Goal: Task Accomplishment & Management: Manage account settings

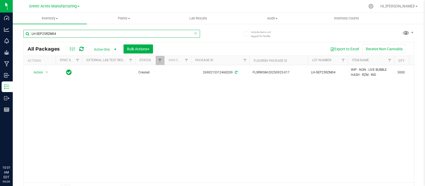
click at [77, 32] on input "LH-SEP25RZM04" at bounding box center [111, 34] width 177 height 8
paste input "0918-063"
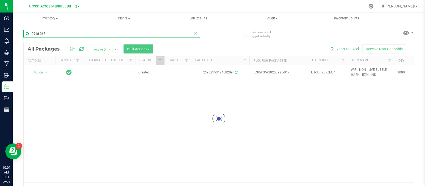
type input "0918-063"
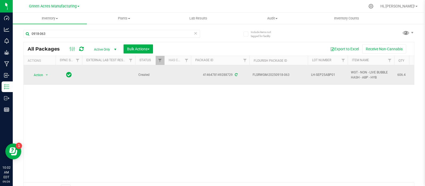
click at [317, 76] on span "LH-SEP25ABP01" at bounding box center [327, 74] width 33 height 5
click at [317, 76] on input "LH-SEP25ABP01" at bounding box center [327, 75] width 38 height 8
click at [43, 75] on span "Action" at bounding box center [36, 74] width 14 height 7
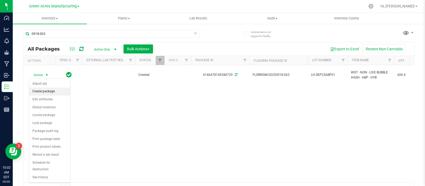
click at [48, 94] on li "Create package" at bounding box center [49, 91] width 41 height 8
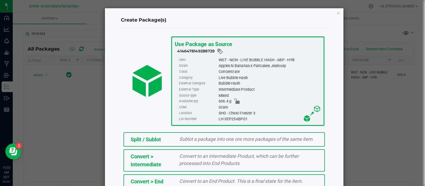
scroll to position [72, 0]
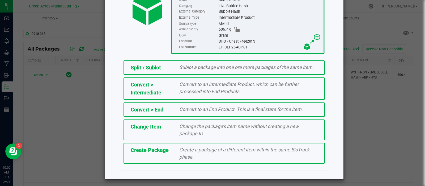
click at [187, 150] on span "Create a package of a different item within the same BioTrack phase." at bounding box center [244, 153] width 130 height 13
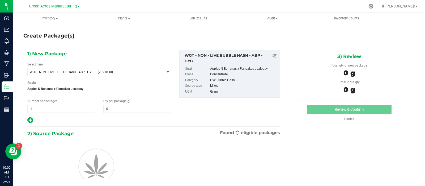
type input "0.0000"
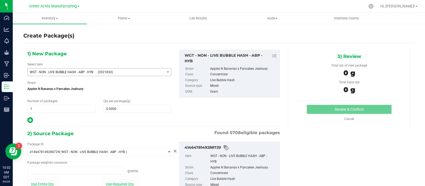
drag, startPoint x: 152, startPoint y: 66, endPoint x: 153, endPoint y: 69, distance: 3.1
click at [152, 67] on div "Select Item WGT - NON - LIVE BUBBLE HASH - ABP - HYB (2021830) 007UP - Flower 0…" at bounding box center [99, 69] width 144 height 14
type input "0.0000 g"
click at [154, 70] on span "(2021830)" at bounding box center [130, 72] width 65 height 4
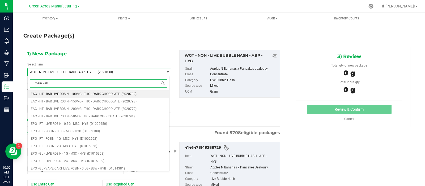
type input "rosin - abp"
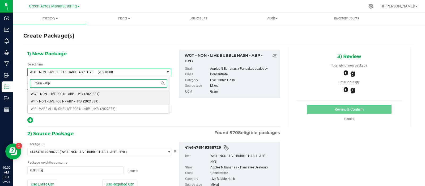
click at [96, 101] on span "(2021839)" at bounding box center [90, 101] width 15 height 4
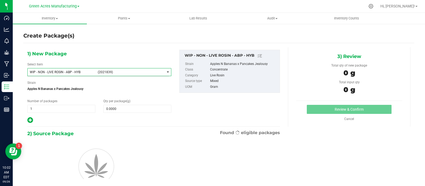
type input "0.0000"
click at [123, 110] on span "0.0000 0" at bounding box center [137, 109] width 68 height 8
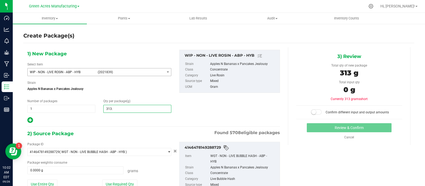
type input "313.7"
type input "313.7000"
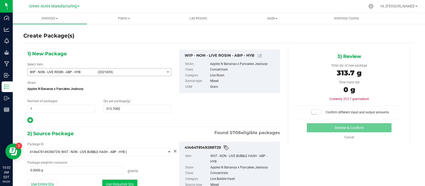
click at [106, 183] on button "Use Required Qty" at bounding box center [119, 183] width 35 height 9
type input "313.7000 g"
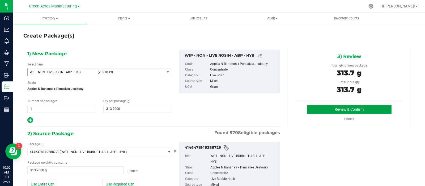
click at [324, 107] on button "Review & Confirm" at bounding box center [349, 109] width 85 height 9
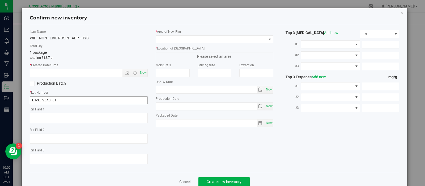
type textarea "ROSIN"
click at [35, 100] on input "LH-SEP25ABP01" at bounding box center [89, 100] width 118 height 8
type input "LHR-SEP25ABP01"
click at [141, 72] on span "Now" at bounding box center [143, 73] width 9 height 8
type input "[DATE] 10:02 AM"
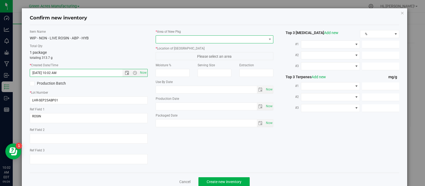
click at [177, 36] on span at bounding box center [211, 39] width 111 height 7
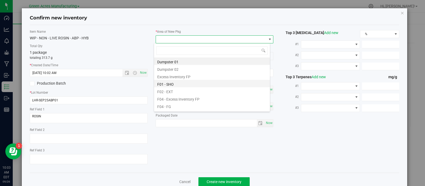
scroll to position [2, 0]
click at [177, 80] on li "F01 - SHO" at bounding box center [212, 81] width 116 height 7
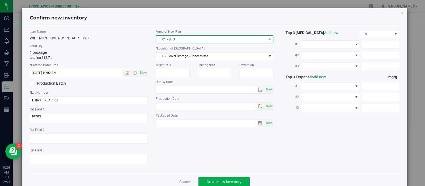
click at [183, 57] on span "ER - Flower Storage - Concentrate" at bounding box center [211, 55] width 111 height 7
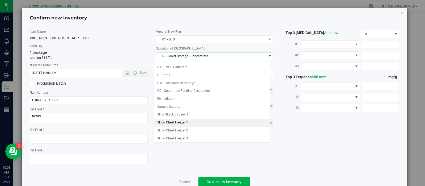
scroll to position [78, 0]
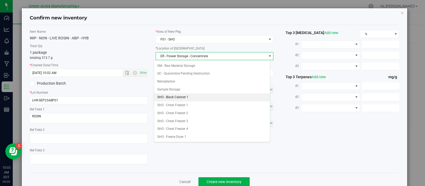
click at [183, 96] on li "SHO - Black Cabinet 1" at bounding box center [212, 97] width 116 height 8
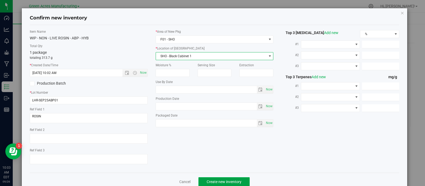
click at [209, 181] on span "Create new inventory" at bounding box center [224, 181] width 35 height 4
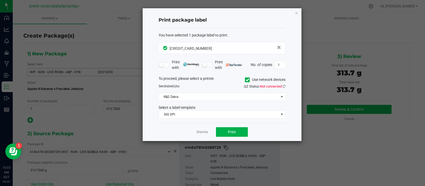
click at [390, 72] on ngb-modal-window "Print package label You have selected 1 package label to print : [CREDIT_CARD_N…" at bounding box center [212, 93] width 425 height 186
click at [243, 130] on button "Print" at bounding box center [232, 132] width 32 height 10
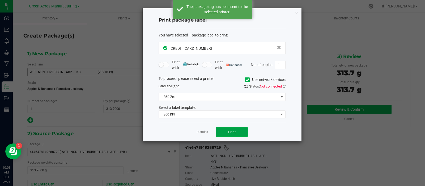
click at [243, 130] on button "Print" at bounding box center [232, 132] width 32 height 10
click at [239, 130] on button "Print" at bounding box center [232, 132] width 32 height 10
click at [205, 132] on link "Dismiss" at bounding box center [202, 132] width 11 height 5
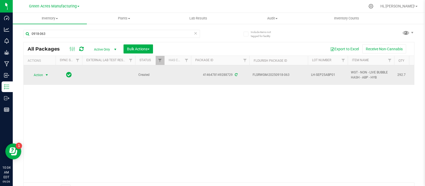
click at [44, 76] on span "select" at bounding box center [47, 74] width 7 height 7
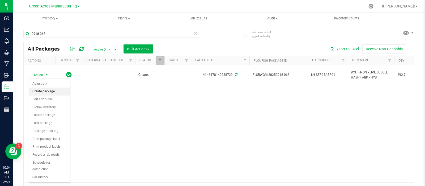
click at [49, 90] on li "Create package" at bounding box center [49, 91] width 41 height 8
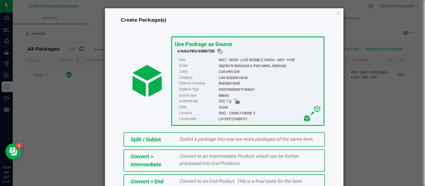
scroll to position [72, 0]
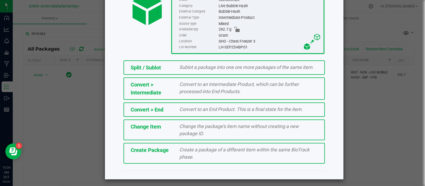
click at [157, 147] on span "Create Package" at bounding box center [150, 150] width 38 height 6
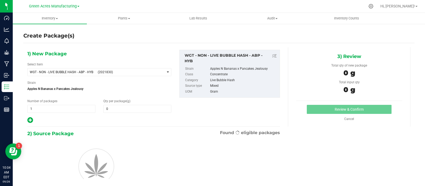
type input "0.0000"
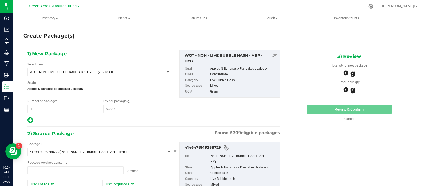
type input "0.0000 g"
click at [95, 72] on span "WGT - NON - LIVE BUBBLE HASH - ABP - HYB (2021830)" at bounding box center [96, 71] width 137 height 7
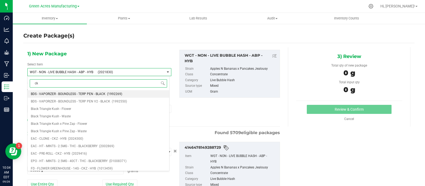
type input "c"
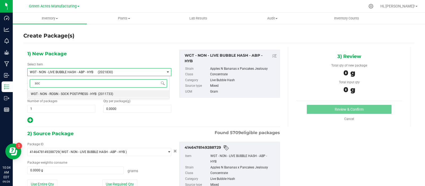
type input "sock"
click at [87, 95] on span "WGT - NON - ROSIN - SOCK POST-PRESS - HYB" at bounding box center [64, 94] width 66 height 4
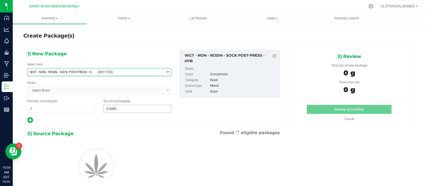
type input "0.0000"
click at [120, 106] on span "0.0000 0" at bounding box center [137, 109] width 68 height 8
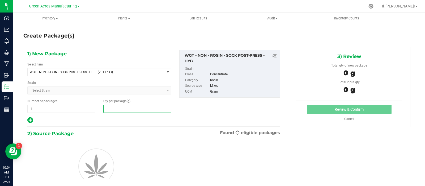
scroll to position [19, 0]
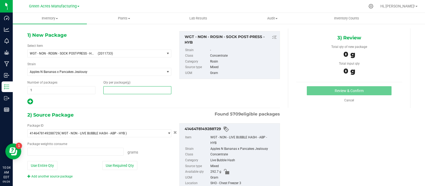
type input "0.0000 g"
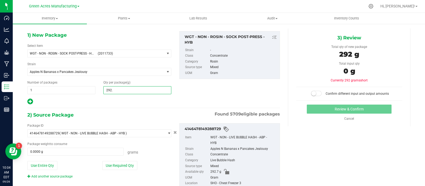
type input "292.7"
type input "292.7000"
click at [52, 163] on button "Use Entire Qty" at bounding box center [42, 165] width 30 height 9
type input "292.7000 g"
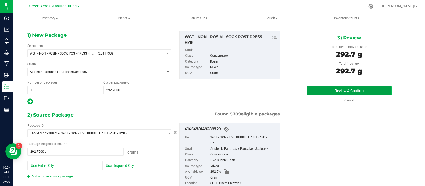
click at [322, 93] on button "Review & Confirm" at bounding box center [349, 90] width 85 height 9
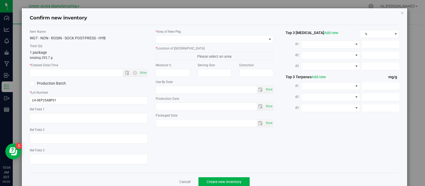
type textarea "ROSIN"
click at [144, 73] on span "Now" at bounding box center [143, 73] width 9 height 8
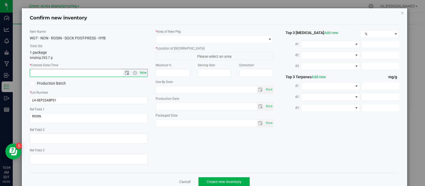
type input "[DATE] 10:04 AM"
click at [166, 35] on div "* Area of [GEOGRAPHIC_DATA]" at bounding box center [215, 36] width 118 height 14
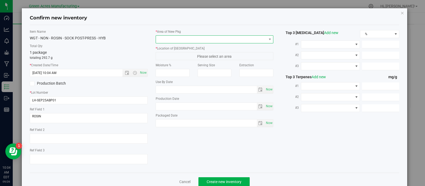
click at [166, 38] on span at bounding box center [211, 39] width 111 height 7
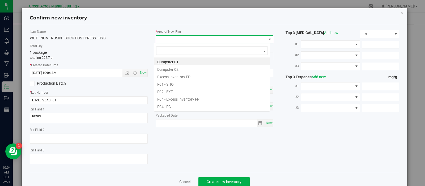
scroll to position [8, 116]
click at [167, 85] on li "F01 - SHO" at bounding box center [212, 83] width 116 height 7
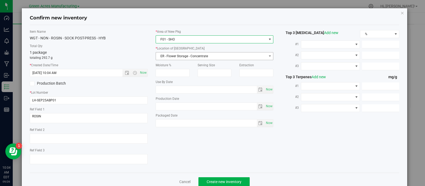
click at [171, 55] on span "ER - Flower Storage - Concentrate" at bounding box center [211, 55] width 111 height 7
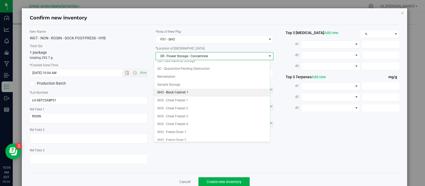
scroll to position [84, 0]
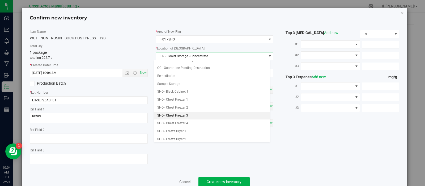
click at [182, 116] on li "SHO - Chest Freezer 3" at bounding box center [212, 116] width 116 height 8
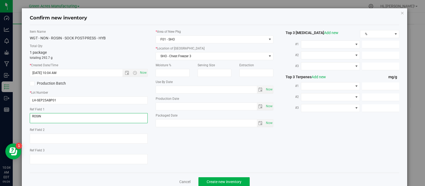
drag, startPoint x: 81, startPoint y: 117, endPoint x: 20, endPoint y: 111, distance: 61.4
click at [20, 111] on div "Confirm new inventory Item Name WGT - NON - ROSIN - SOCK POST-PRESS - HYB Total…" at bounding box center [214, 93] width 429 height 186
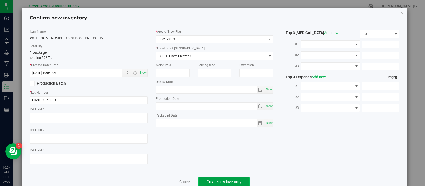
click at [209, 179] on button "Create new inventory" at bounding box center [224, 181] width 51 height 9
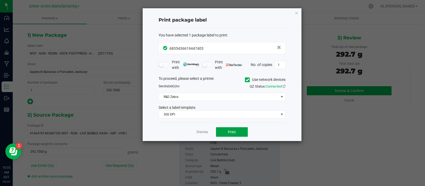
click at [230, 128] on button "Print" at bounding box center [232, 132] width 32 height 10
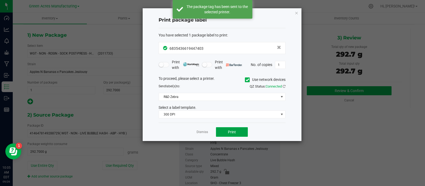
click at [230, 128] on button "Print" at bounding box center [232, 132] width 32 height 10
click at [205, 131] on link "Dismiss" at bounding box center [202, 132] width 11 height 5
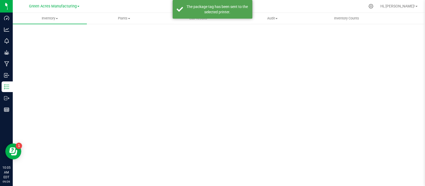
scroll to position [4, 0]
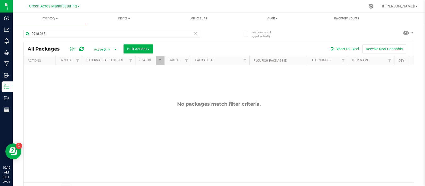
click at [112, 29] on div "0918-063" at bounding box center [121, 33] width 196 height 17
click at [112, 33] on input "0918-063" at bounding box center [111, 34] width 177 height 8
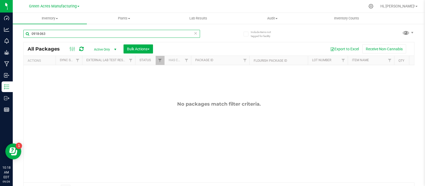
paste input "LH-SEP25ABP01"
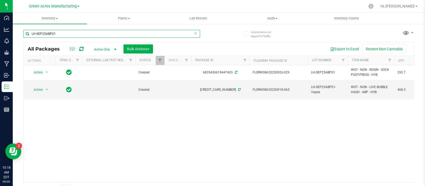
type input "LH-SEP25ABP01"
click at [312, 88] on span "LH-SEP25ABP01-Vapes" at bounding box center [327, 90] width 33 height 10
click at [313, 90] on input "LH-SEP25ABP01-Vapes" at bounding box center [327, 90] width 38 height 8
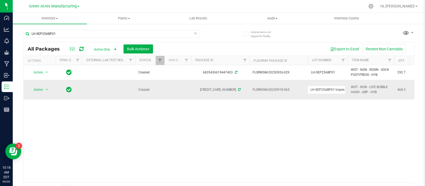
click at [313, 90] on input "LH-SEP25ABP01-Vapes" at bounding box center [327, 90] width 38 height 8
click at [394, 84] on td "WGT - NON - LIVE BUBBLE HASH - ABP - HYB" at bounding box center [371, 90] width 47 height 20
click at [399, 90] on span "468.3" at bounding box center [408, 89] width 20 height 5
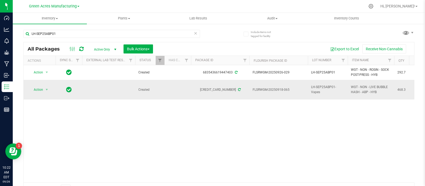
click at [400, 91] on span "468.3" at bounding box center [408, 89] width 20 height 5
copy span "468.3"
drag, startPoint x: 293, startPoint y: 88, endPoint x: 276, endPoint y: 91, distance: 16.7
click at [276, 91] on span "FLSRWGM-20250918-065" at bounding box center [279, 89] width 52 height 5
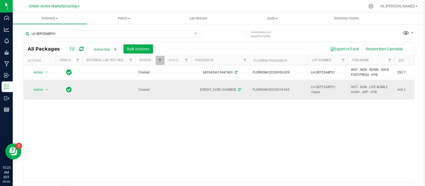
copy span "0918-065"
drag, startPoint x: 45, startPoint y: 82, endPoint x: 46, endPoint y: 86, distance: 4.2
click at [45, 82] on td "Action Action Adjust qty Create package Edit attributes Global inventory Locate…" at bounding box center [40, 90] width 32 height 20
click at [49, 89] on span "select" at bounding box center [47, 89] width 4 height 4
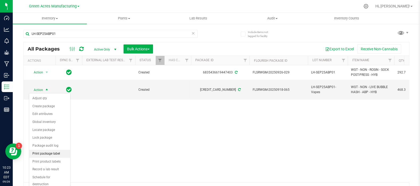
click at [46, 151] on li "Print package label" at bounding box center [49, 154] width 41 height 8
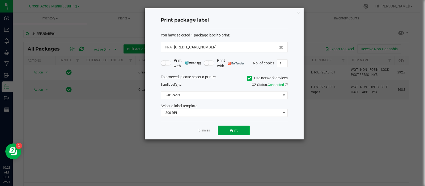
click at [227, 128] on button "Print" at bounding box center [234, 130] width 32 height 10
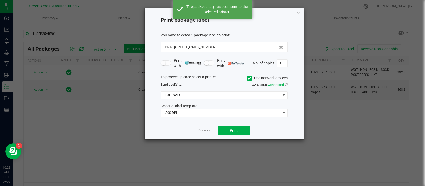
click at [205, 129] on link "Dismiss" at bounding box center [204, 130] width 11 height 5
